Goal: Task Accomplishment & Management: Manage account settings

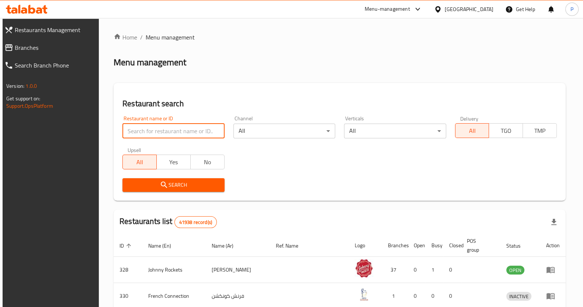
click at [173, 135] on input "search" at bounding box center [173, 131] width 102 height 15
type input "just shawarma"
click button "Search" at bounding box center [173, 185] width 102 height 14
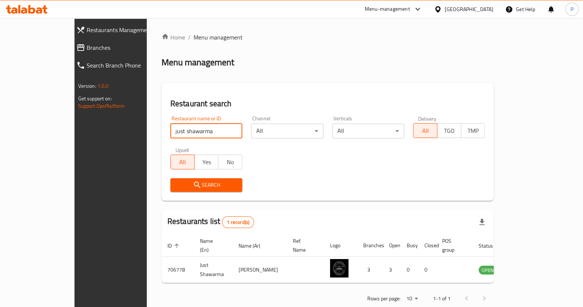
scroll to position [7, 0]
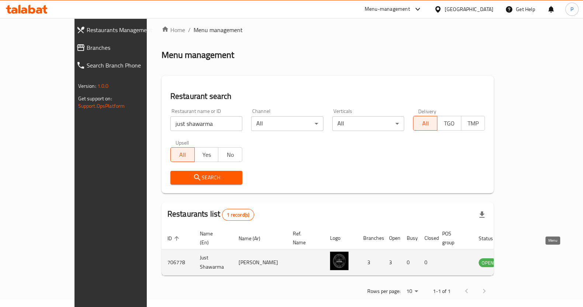
click at [526, 258] on icon "enhanced table" at bounding box center [522, 262] width 9 height 9
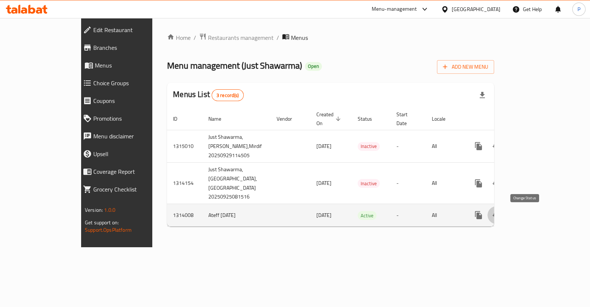
click at [505, 222] on button "enhanced table" at bounding box center [497, 215] width 18 height 18
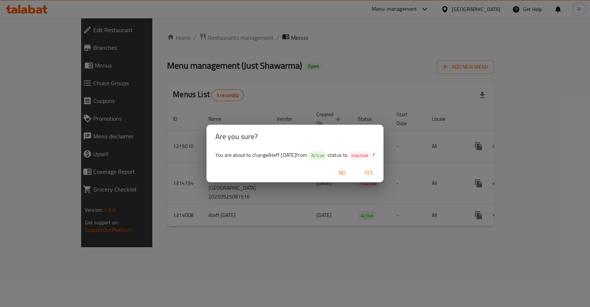
click at [370, 172] on span "Yes" at bounding box center [369, 172] width 18 height 9
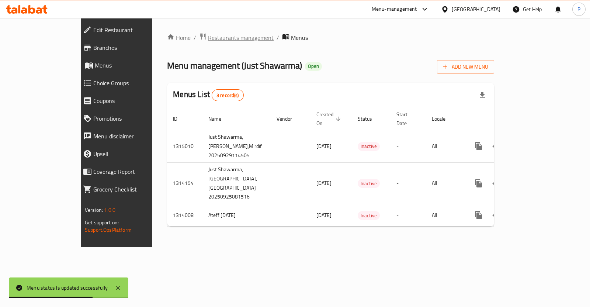
click at [208, 37] on span "Restaurants management" at bounding box center [241, 37] width 66 height 9
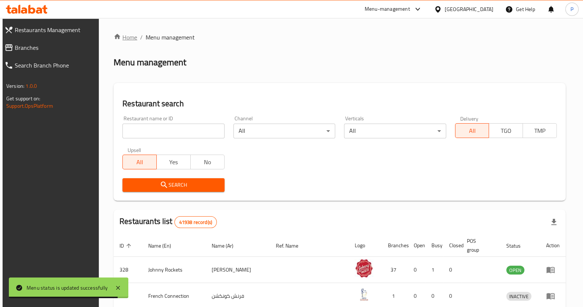
click at [122, 37] on link "Home" at bounding box center [126, 37] width 24 height 9
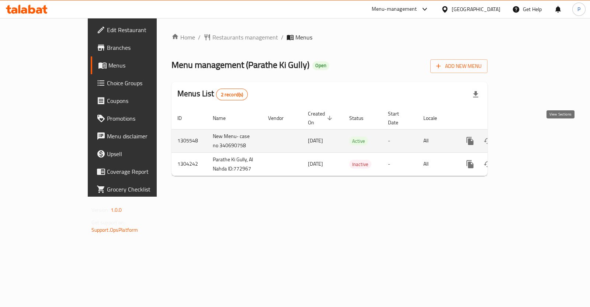
click at [528, 137] on icon "enhanced table" at bounding box center [523, 141] width 9 height 9
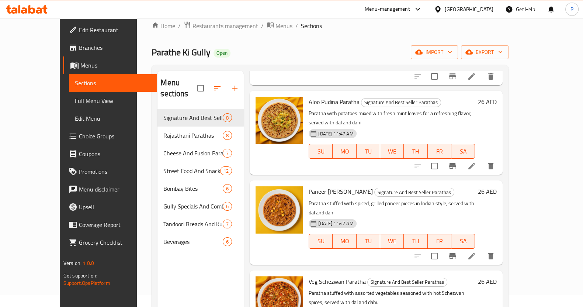
scroll to position [10, 0]
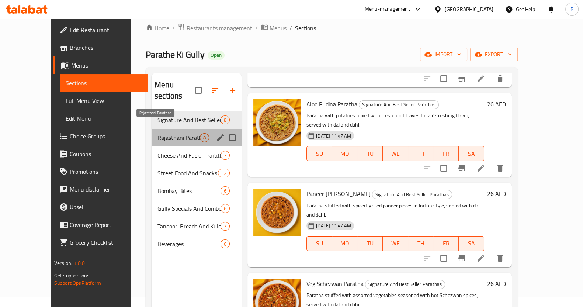
click at [161, 133] on span "Rajasthani Parathas" at bounding box center [179, 137] width 42 height 9
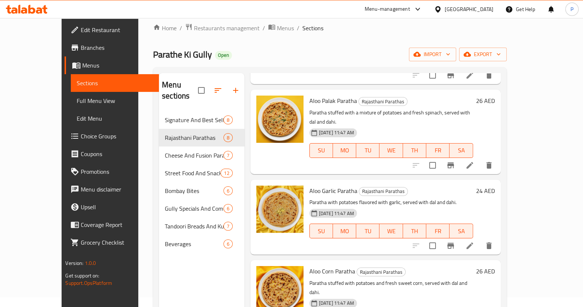
scroll to position [108, 0]
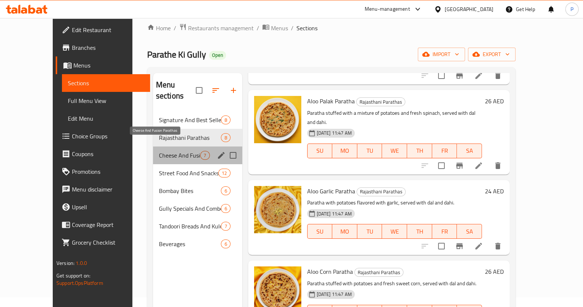
click at [159, 151] on span "Cheese And Fusion Parathas" at bounding box center [180, 155] width 42 height 9
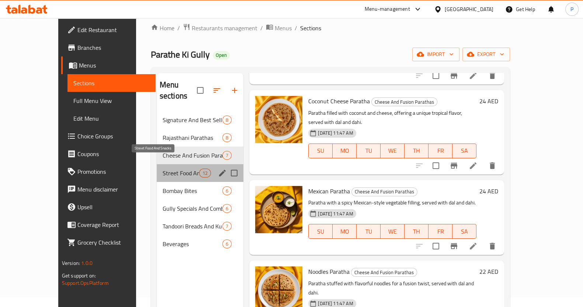
click at [163, 169] on span "Street Food And Snacks" at bounding box center [181, 173] width 37 height 9
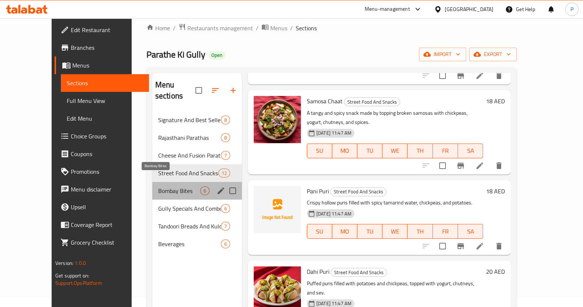
click at [158, 186] on span "Bombay Bites" at bounding box center [179, 190] width 42 height 9
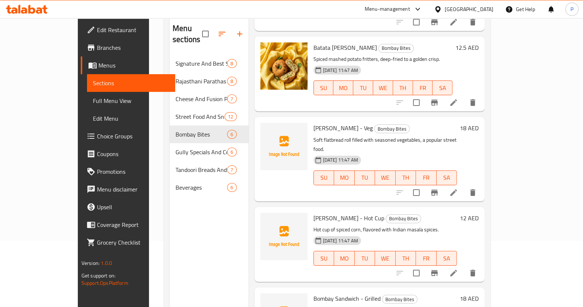
scroll to position [103, 0]
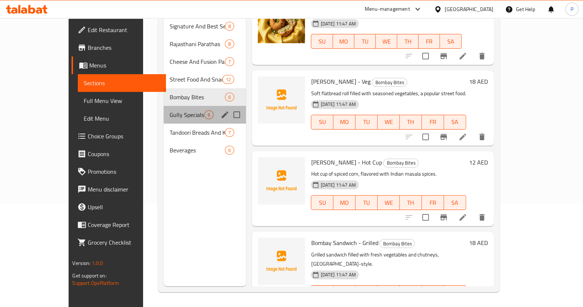
click at [164, 109] on div "Gully Specials And Combos 6" at bounding box center [205, 115] width 83 height 18
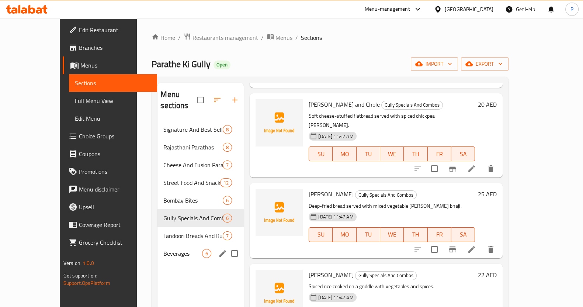
scroll to position [194, 0]
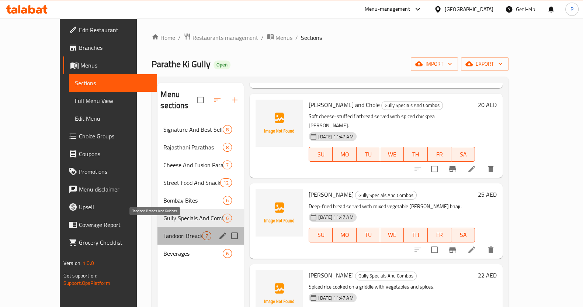
click at [163, 231] on span "Tandoori Breads And Kulchas" at bounding box center [182, 235] width 39 height 9
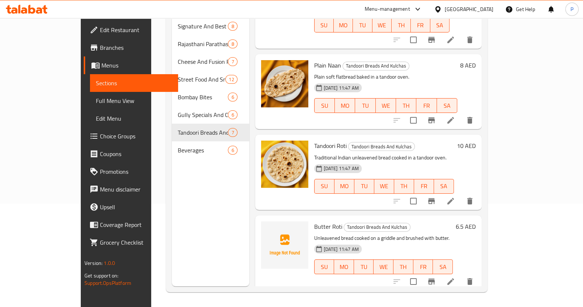
scroll to position [251, 0]
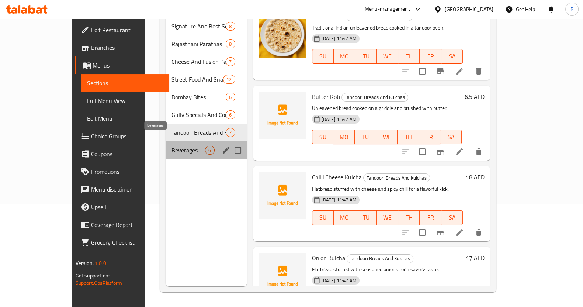
click at [172, 146] on span "Beverages" at bounding box center [189, 150] width 34 height 9
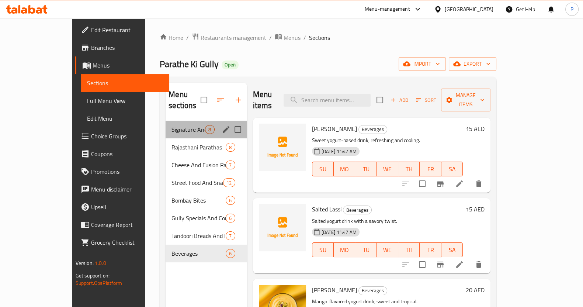
click at [166, 125] on div "Signature And Best Seller Parathas 8" at bounding box center [206, 130] width 81 height 18
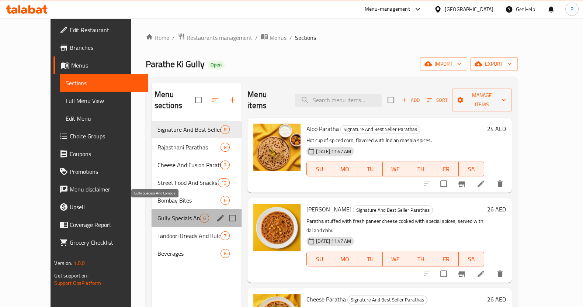
click at [158, 214] on span "Gully Specials And Combos" at bounding box center [179, 218] width 42 height 9
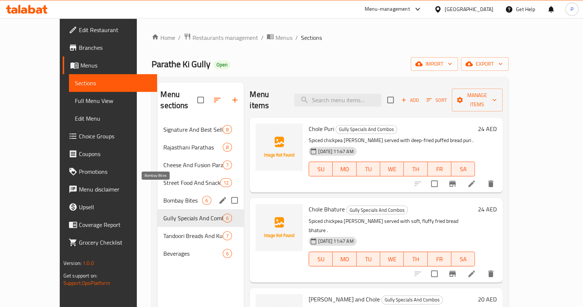
click at [163, 196] on span "Bombay Bites" at bounding box center [182, 200] width 39 height 9
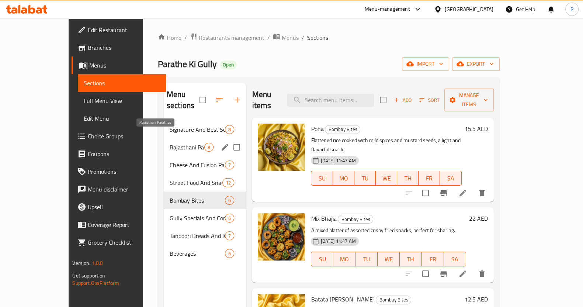
click at [170, 143] on span "Rajasthani Parathas" at bounding box center [187, 147] width 35 height 9
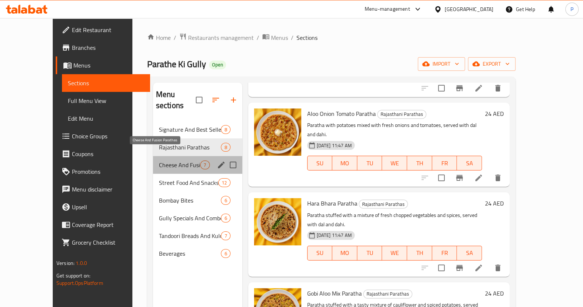
click at [159, 160] on span "Cheese And Fusion Parathas" at bounding box center [180, 164] width 42 height 9
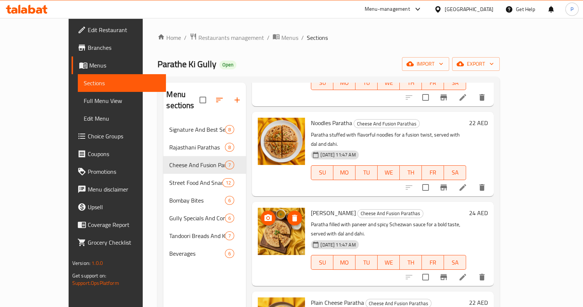
scroll to position [103, 0]
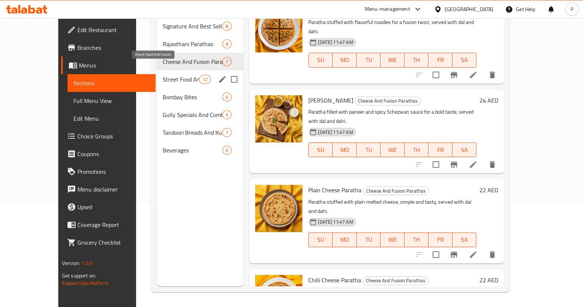
click at [163, 75] on span "Street Food And Snacks" at bounding box center [181, 79] width 37 height 9
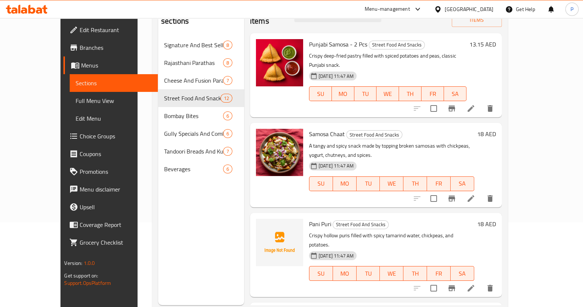
scroll to position [103, 0]
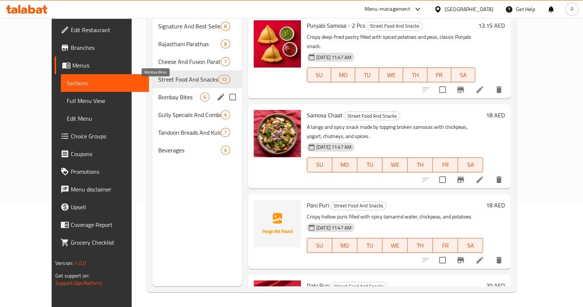
click at [158, 93] on span "Bombay Bites" at bounding box center [179, 97] width 42 height 9
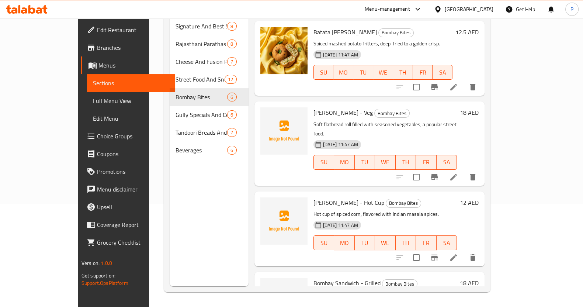
scroll to position [195, 0]
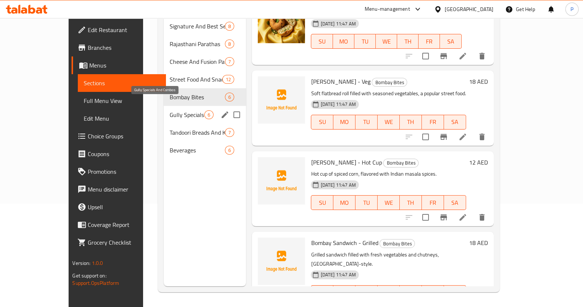
click at [170, 110] on span "Gully Specials And Combos" at bounding box center [187, 114] width 35 height 9
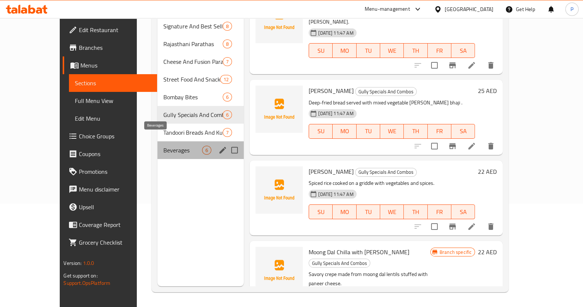
click at [163, 146] on span "Beverages" at bounding box center [182, 150] width 39 height 9
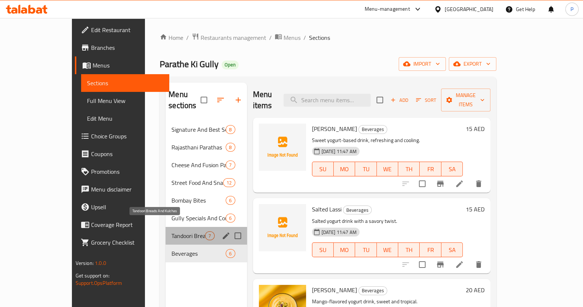
click at [172, 231] on span "Tandoori Breads And Kulchas" at bounding box center [189, 235] width 34 height 9
